Goal: Book appointment/travel/reservation

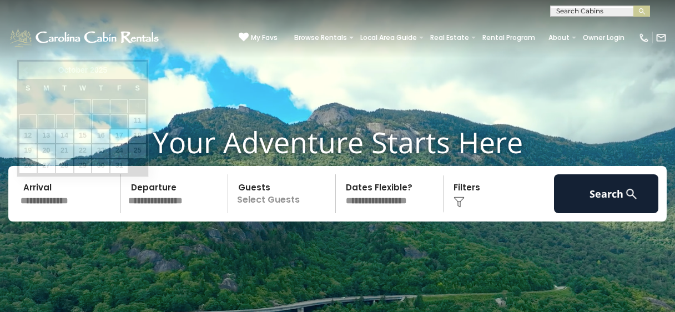
click at [77, 193] on input "text" at bounding box center [69, 193] width 104 height 39
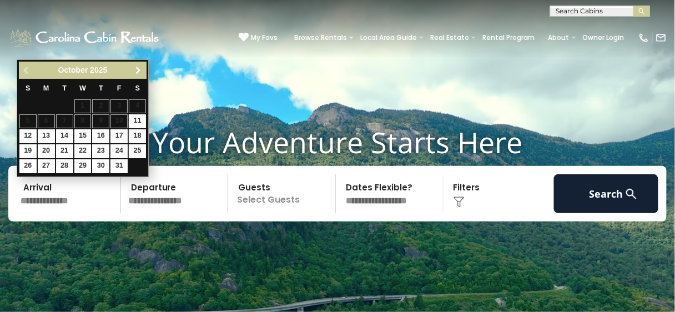
click at [138, 66] on span "Next" at bounding box center [138, 70] width 9 height 9
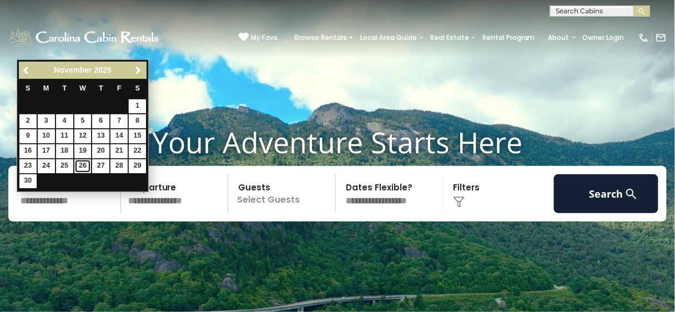
click at [84, 162] on link "26" at bounding box center [82, 166] width 17 height 14
type input "********"
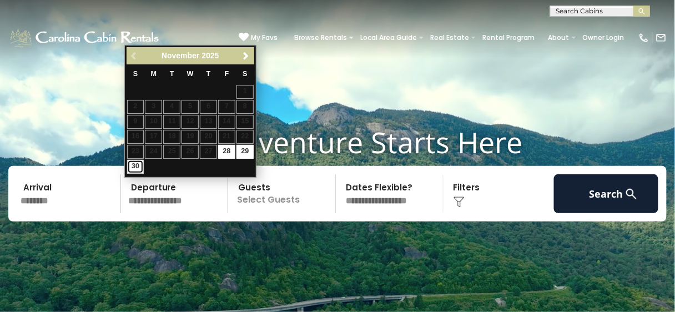
click at [137, 168] on link "30" at bounding box center [135, 167] width 17 height 14
type input "********"
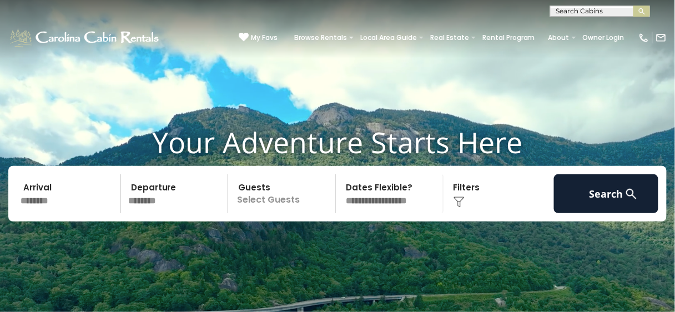
click at [313, 195] on p "Select Guests" at bounding box center [283, 193] width 104 height 39
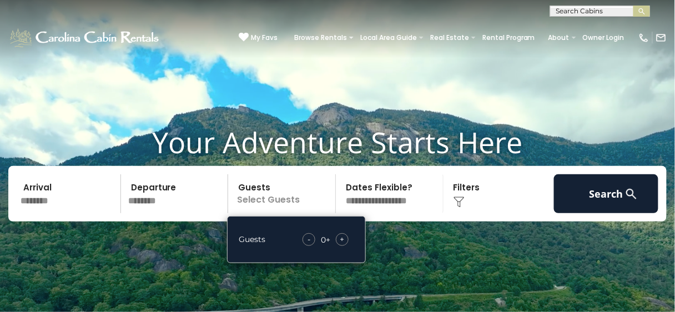
click at [340, 238] on span "+" at bounding box center [342, 239] width 4 height 11
click at [341, 238] on span "+" at bounding box center [342, 239] width 4 height 11
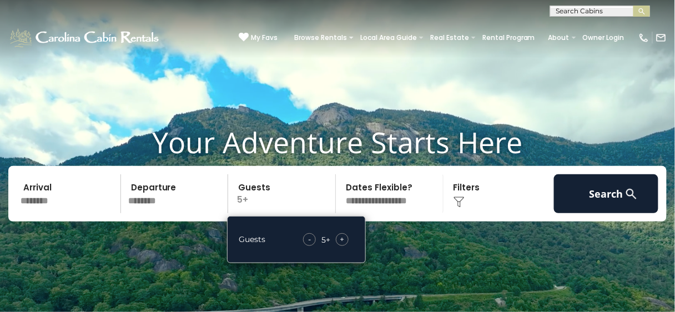
click at [475, 196] on div "Click to Choose" at bounding box center [499, 193] width 104 height 39
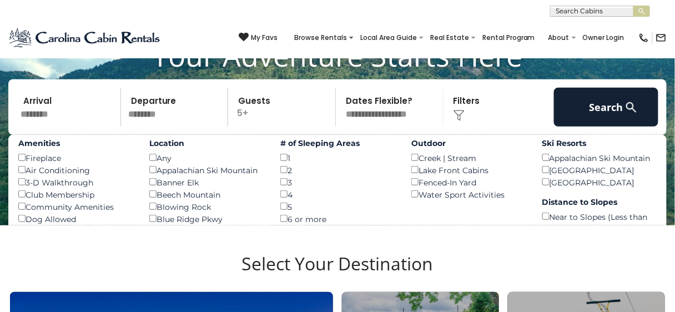
scroll to position [89, 0]
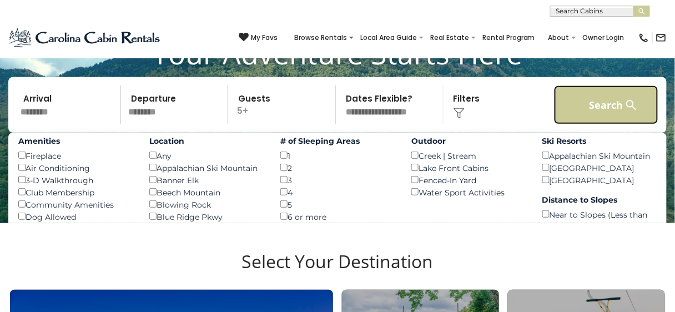
click at [590, 109] on button "Search" at bounding box center [606, 104] width 104 height 39
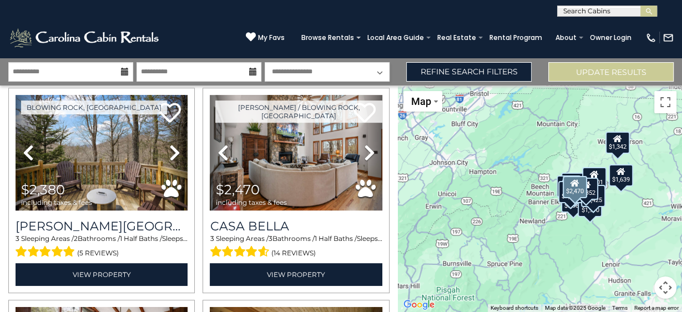
scroll to position [444, 0]
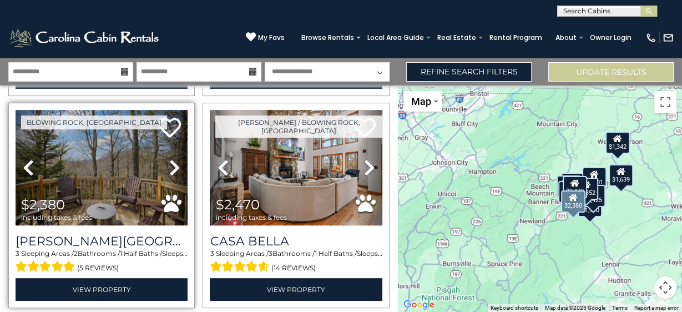
click at [173, 167] on icon at bounding box center [174, 168] width 11 height 18
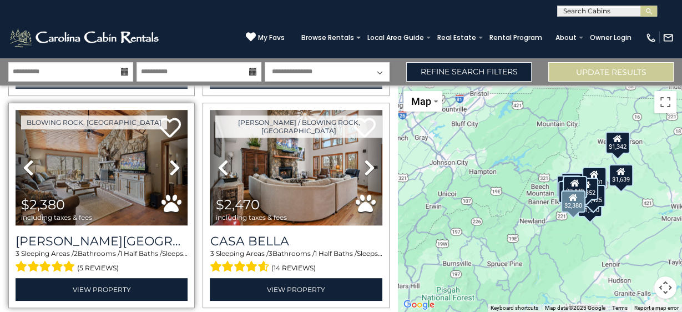
click at [173, 167] on icon at bounding box center [174, 168] width 11 height 18
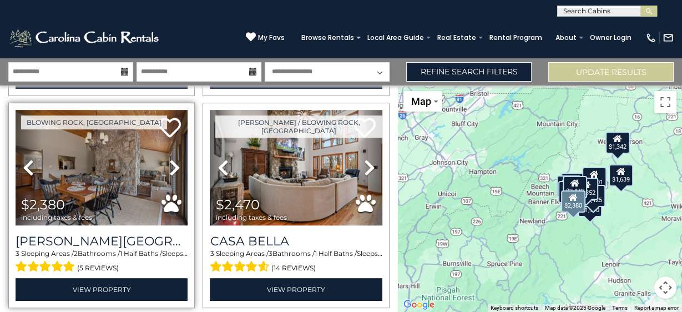
click at [173, 167] on icon at bounding box center [174, 168] width 11 height 18
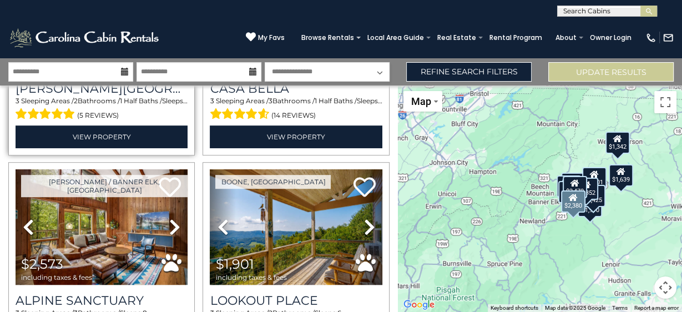
scroll to position [621, 0]
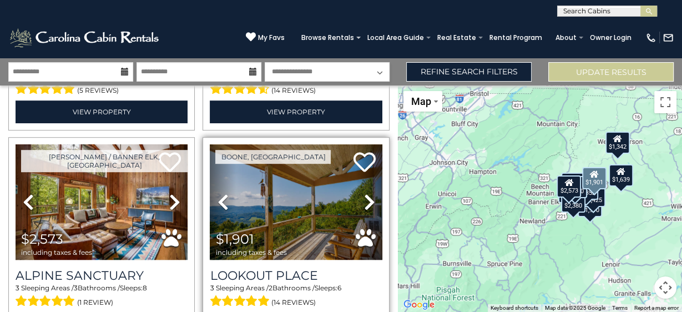
click at [364, 194] on icon at bounding box center [369, 202] width 11 height 18
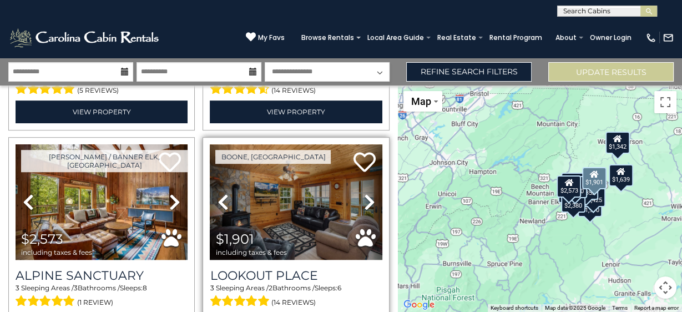
click at [364, 194] on icon at bounding box center [369, 202] width 11 height 18
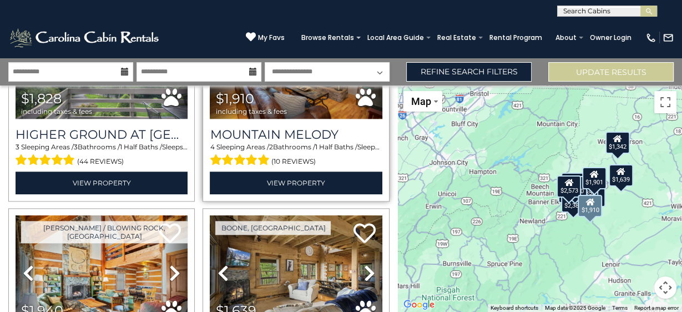
scroll to position [1065, 0]
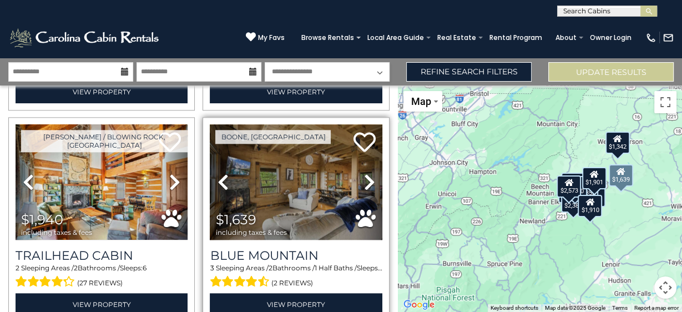
click at [364, 173] on icon at bounding box center [369, 182] width 11 height 18
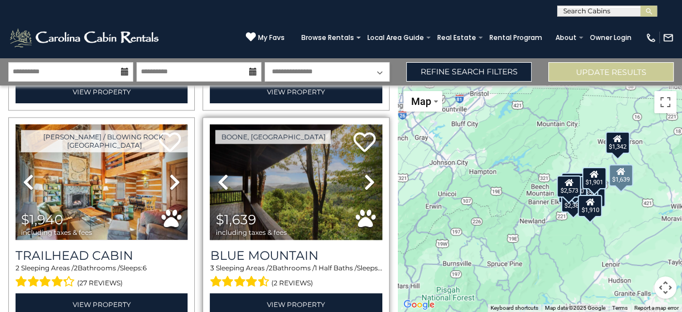
click at [364, 173] on icon at bounding box center [369, 182] width 11 height 18
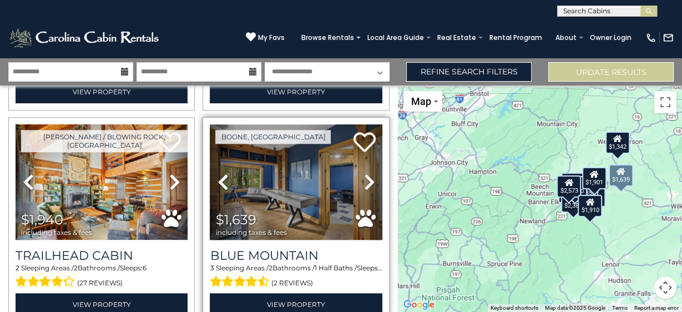
click at [364, 173] on icon at bounding box center [369, 182] width 11 height 18
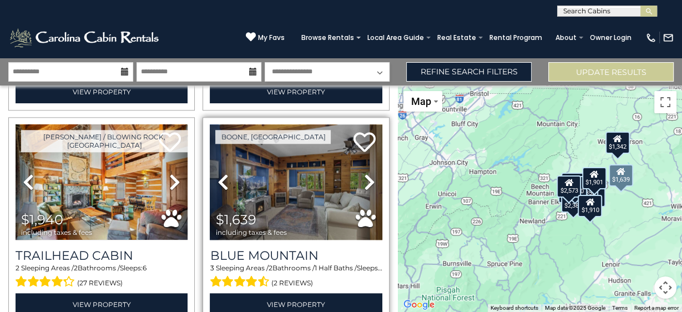
click at [364, 173] on icon at bounding box center [369, 182] width 11 height 18
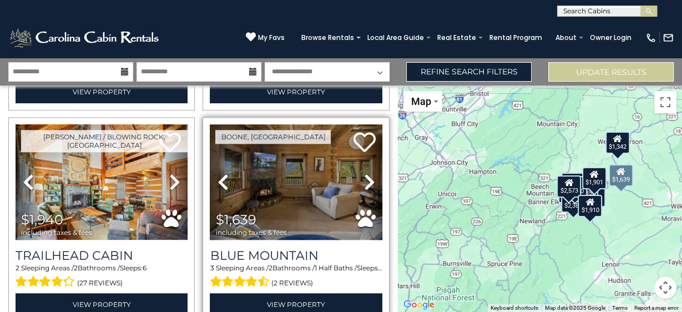
click at [364, 173] on icon at bounding box center [369, 182] width 11 height 18
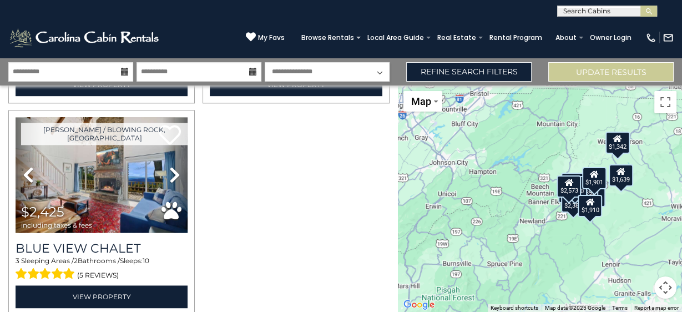
scroll to position [1287, 0]
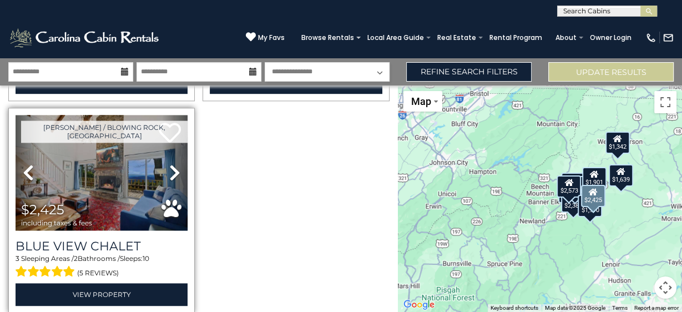
click at [173, 165] on icon at bounding box center [174, 173] width 11 height 18
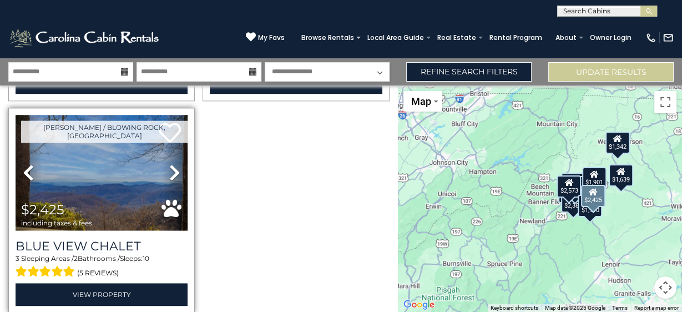
click at [173, 165] on icon at bounding box center [174, 173] width 11 height 18
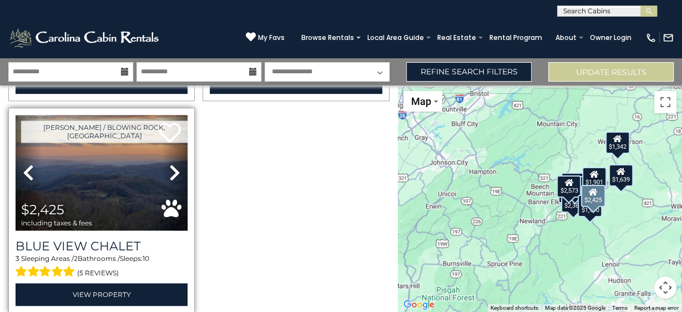
click at [173, 165] on icon at bounding box center [174, 173] width 11 height 18
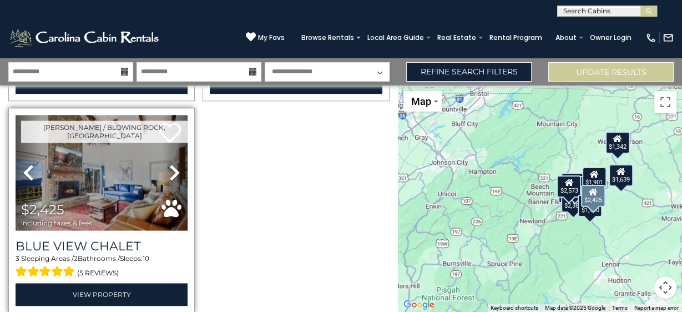
click at [173, 165] on icon at bounding box center [174, 173] width 11 height 18
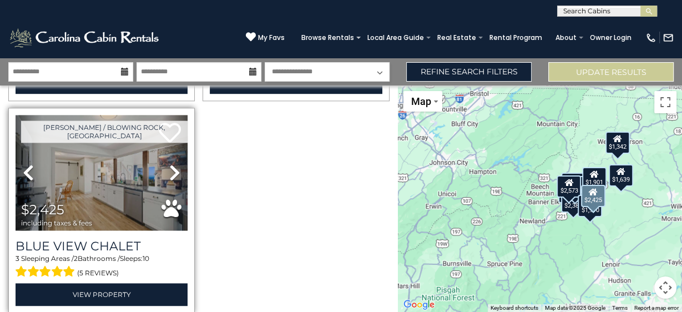
click at [173, 165] on icon at bounding box center [174, 173] width 11 height 18
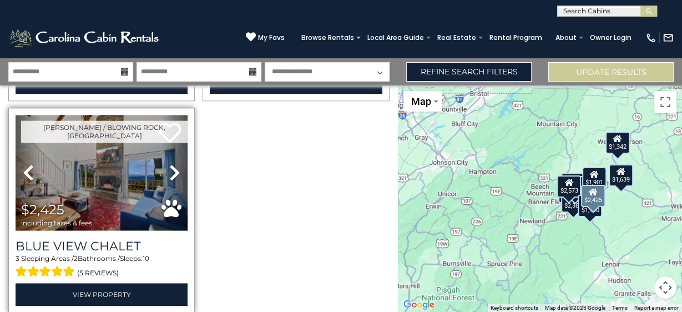
click at [173, 165] on icon at bounding box center [174, 173] width 11 height 18
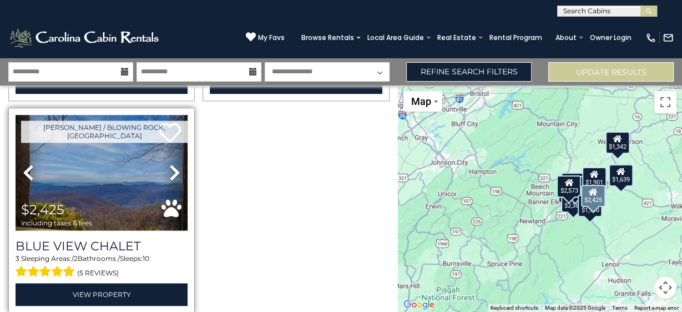
click at [173, 165] on icon at bounding box center [174, 173] width 11 height 18
